Goal: Find specific page/section: Find specific page/section

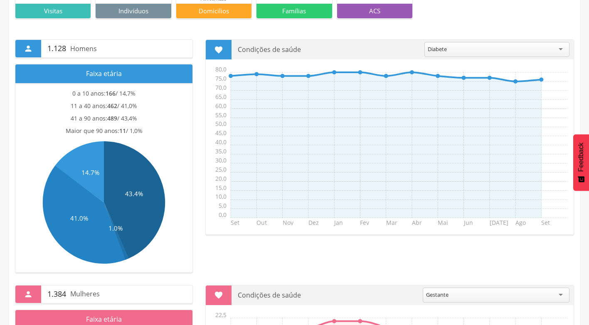
scroll to position [162, 0]
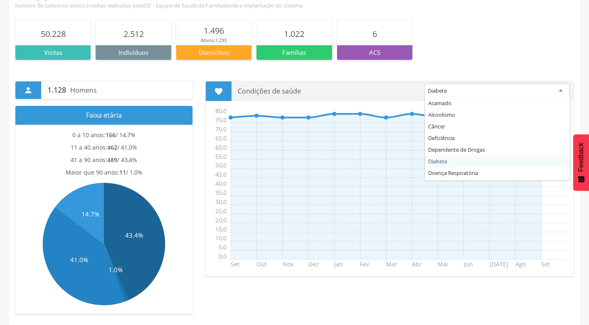
click at [564, 92] on div "Diabete" at bounding box center [497, 91] width 145 height 15
click at [508, 48] on div "50.228 Visitas 2.512 Indivíduos 1.496 Ativos: 1.233 Domicilios 1.022 Famílias 6…" at bounding box center [294, 40] width 559 height 41
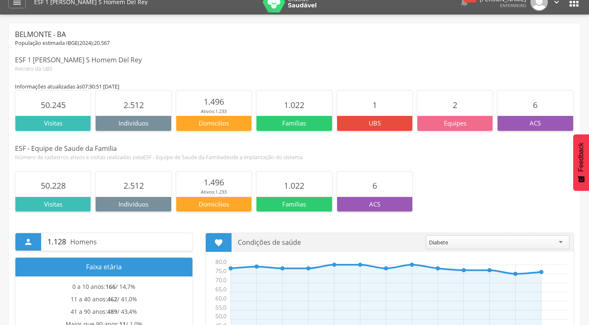
scroll to position [0, 0]
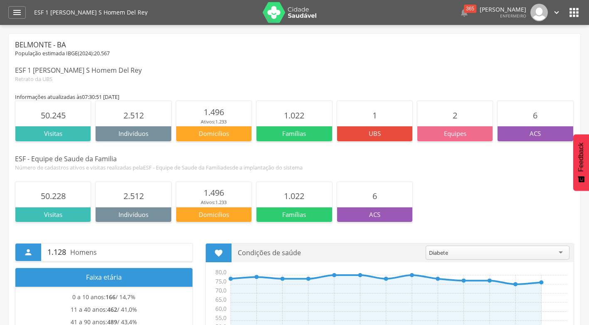
click at [574, 13] on icon "" at bounding box center [574, 12] width 13 height 13
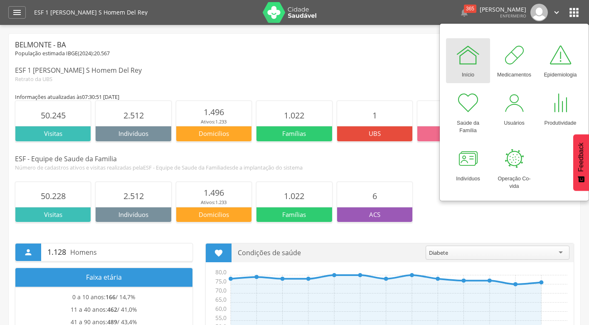
click at [373, 52] on div "População estimada IBGE( 2024 ): 20.567" at bounding box center [294, 53] width 559 height 7
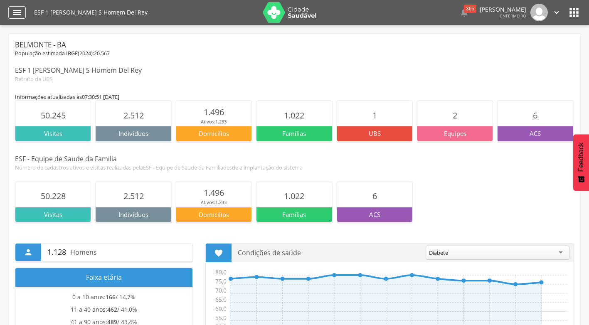
click at [13, 12] on icon "" at bounding box center [17, 12] width 10 height 10
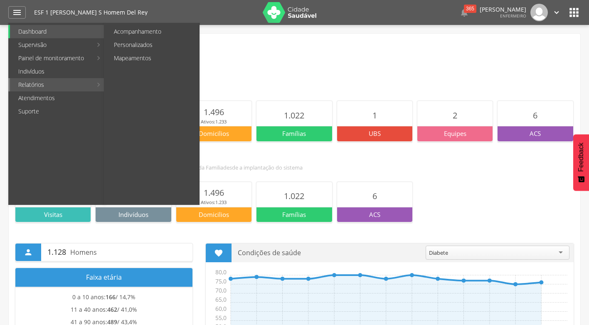
click at [32, 87] on link "Relatórios" at bounding box center [51, 84] width 82 height 13
click at [143, 56] on link "Mapeamentos" at bounding box center [153, 58] width 94 height 13
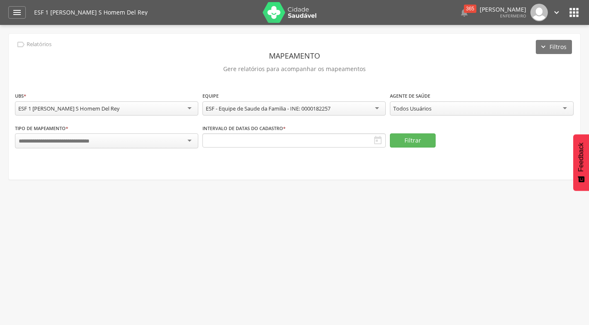
click at [564, 110] on div "Todos Usuários" at bounding box center [481, 108] width 183 height 14
click at [406, 57] on header "Mapeamento" at bounding box center [294, 55] width 559 height 15
click at [187, 141] on div at bounding box center [106, 141] width 183 height 15
click at [18, 15] on icon "" at bounding box center [17, 12] width 10 height 10
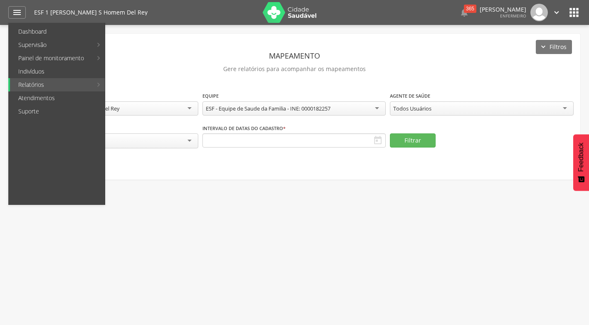
click at [573, 19] on div "ESF 1 [PERSON_NAME] S Homem Del Rey  365  Lorem ipsum dolor sit amet, sed do …" at bounding box center [307, 12] width 547 height 25
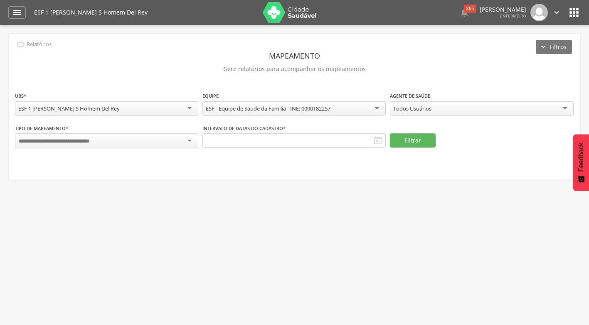
click at [573, 12] on icon "" at bounding box center [574, 12] width 13 height 13
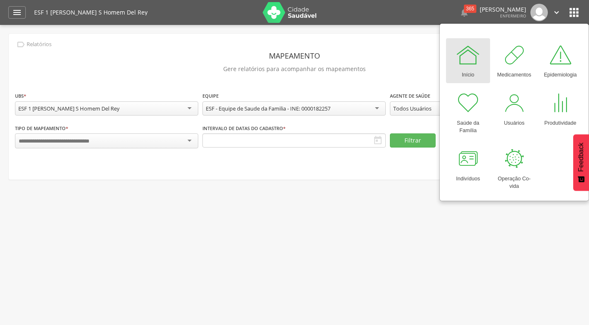
click at [471, 59] on div at bounding box center [468, 54] width 25 height 25
click at [465, 59] on div at bounding box center [468, 54] width 25 height 25
click at [559, 61] on div at bounding box center [560, 54] width 25 height 25
